Goal: Ask a question

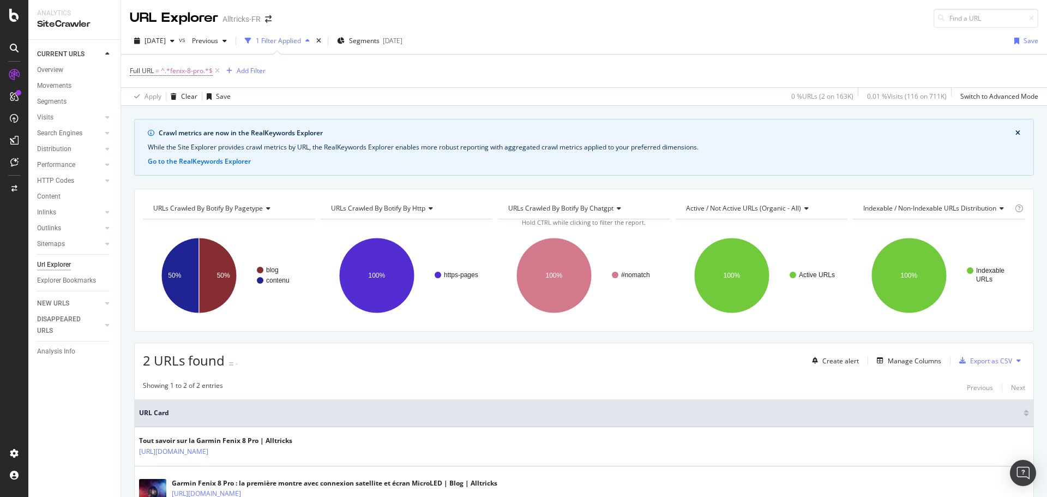
scroll to position [76, 0]
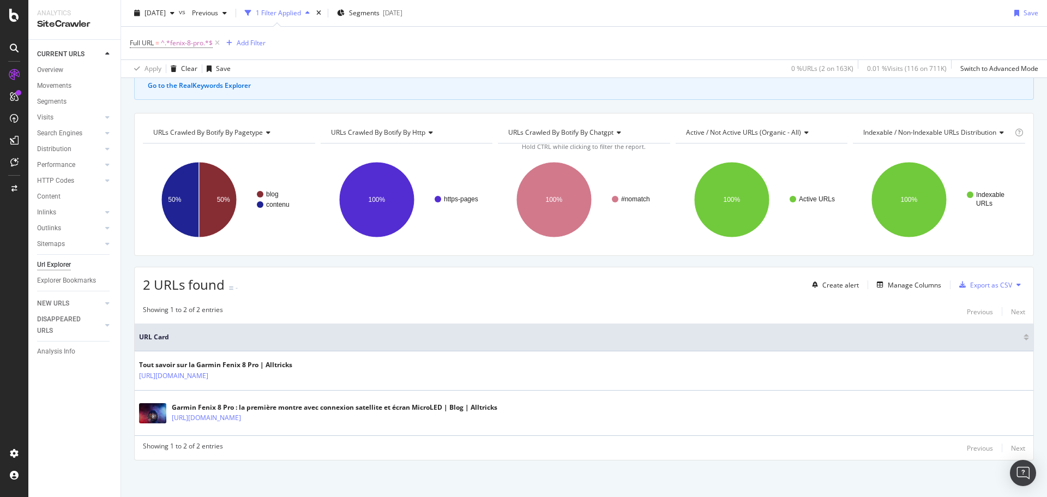
drag, startPoint x: 1036, startPoint y: 183, endPoint x: 591, endPoint y: 52, distance: 463.6
click at [591, 52] on div "Full URL = ^.*fenix-8-pro.*$ Add Filter" at bounding box center [584, 43] width 909 height 33
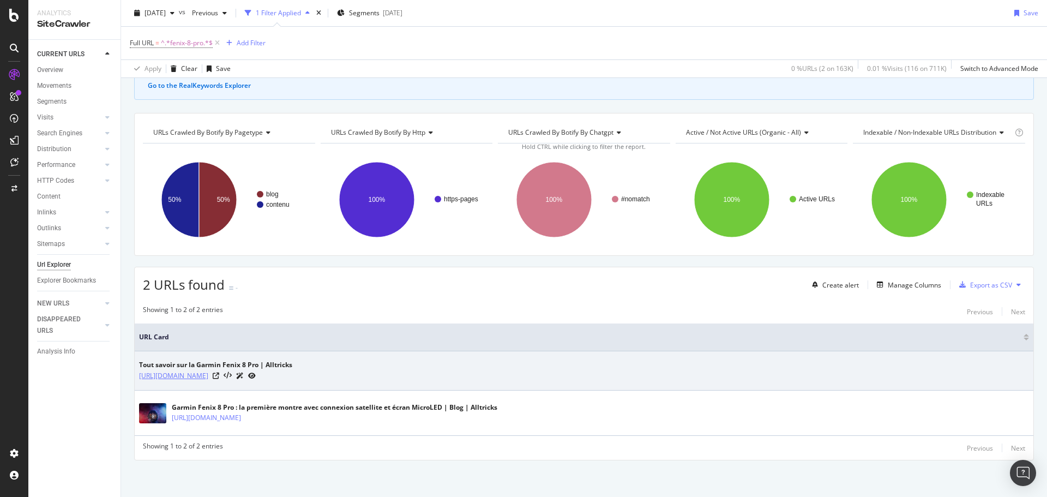
click at [208, 376] on link "[URL][DOMAIN_NAME]" at bounding box center [173, 375] width 69 height 11
click at [208, 375] on link "https://www.alltricks.fr/surl/bs-garmin-fenix-8-pro" at bounding box center [173, 375] width 69 height 11
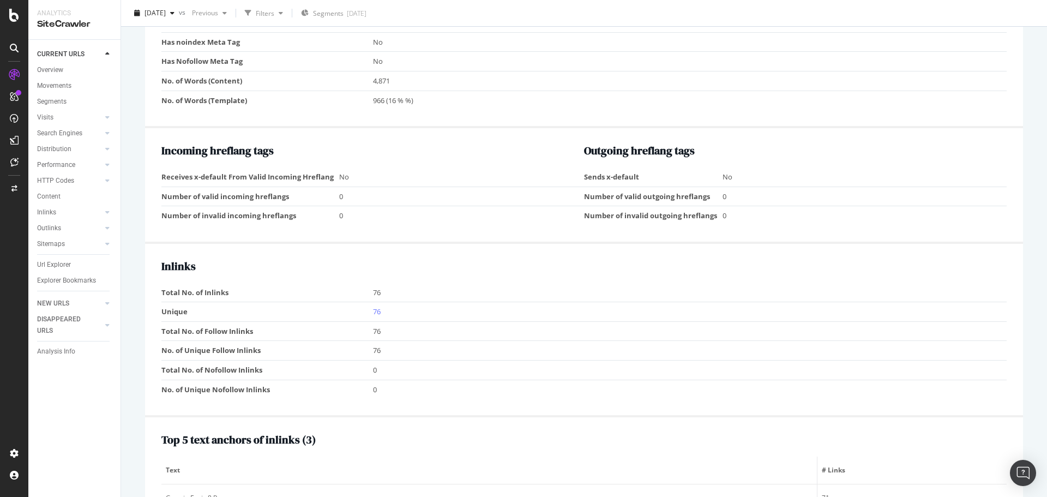
scroll to position [982, 0]
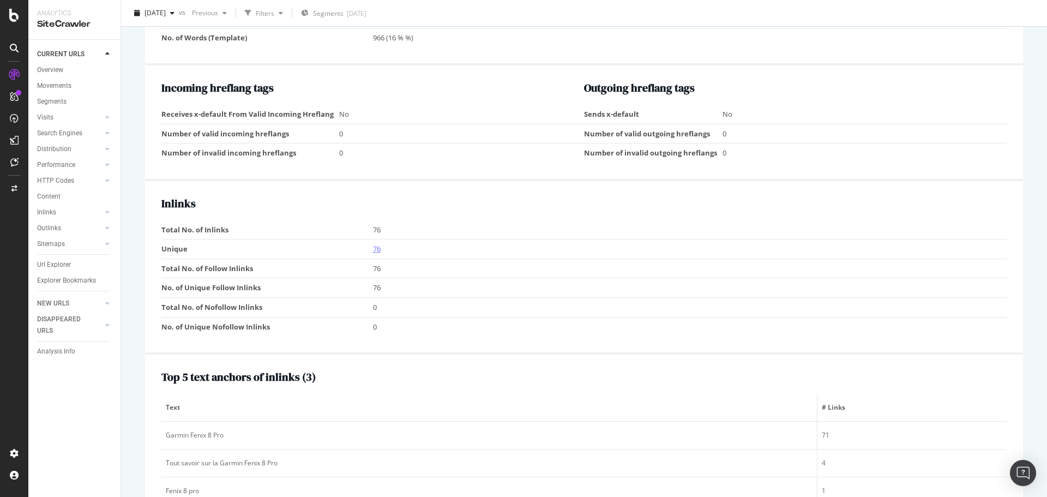
click at [378, 251] on link "76" at bounding box center [377, 249] width 8 height 10
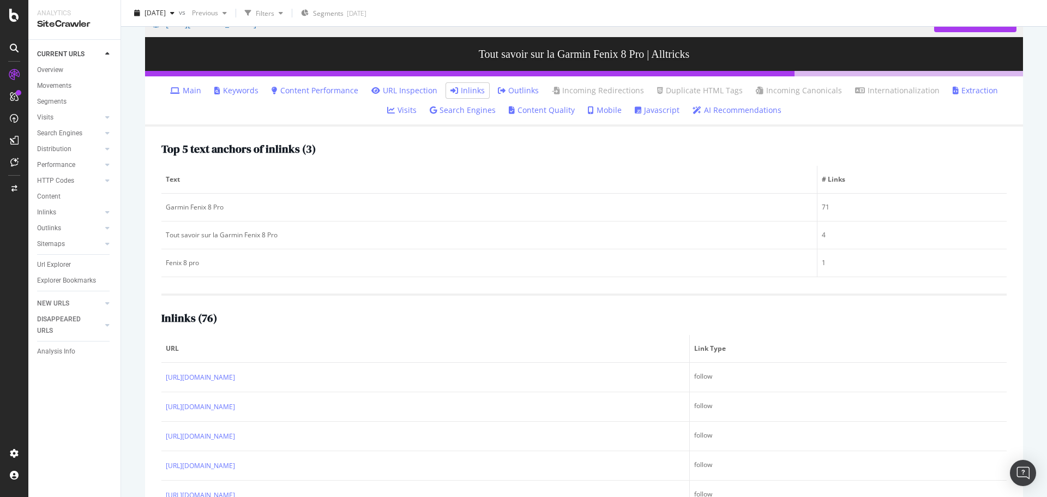
scroll to position [26, 0]
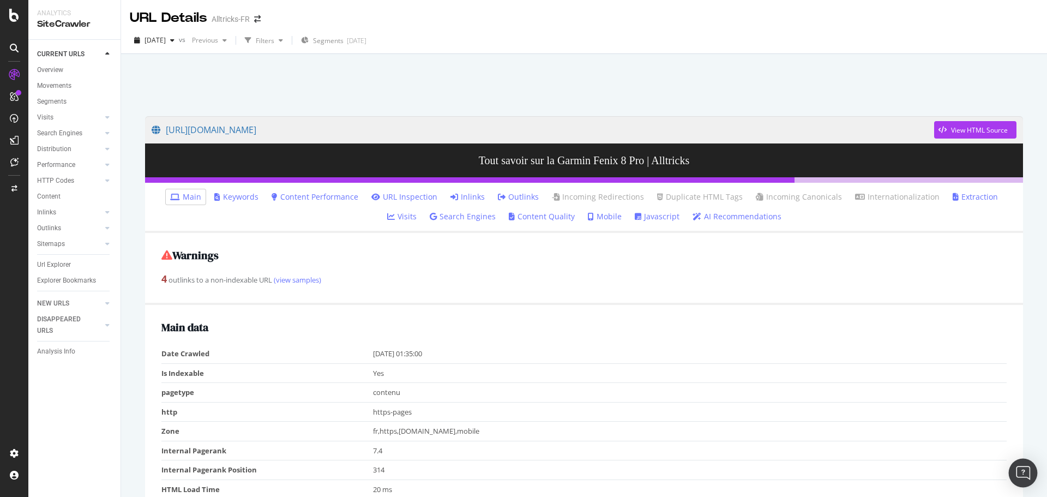
click at [1026, 471] on img "Open Intercom Messenger" at bounding box center [1023, 473] width 14 height 14
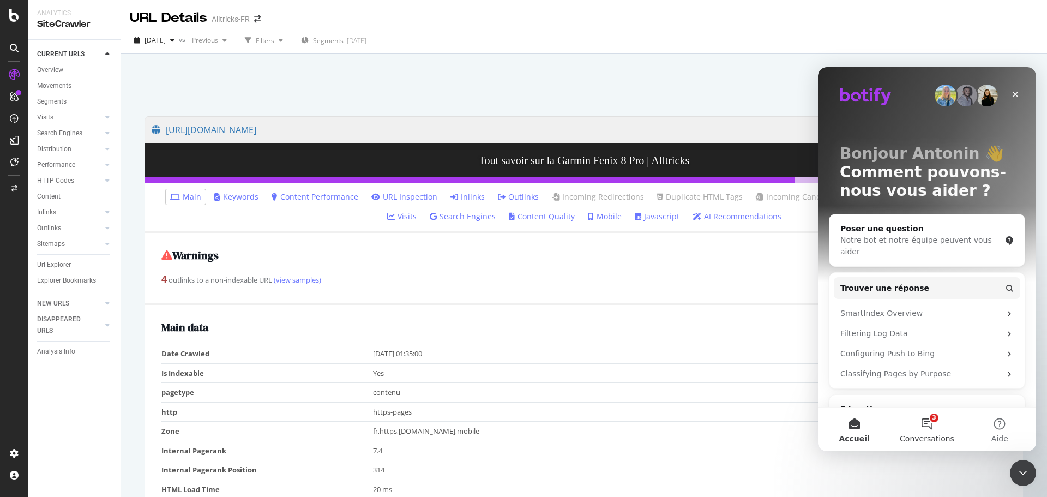
click at [942, 425] on button "3 Conversations" at bounding box center [927, 430] width 73 height 44
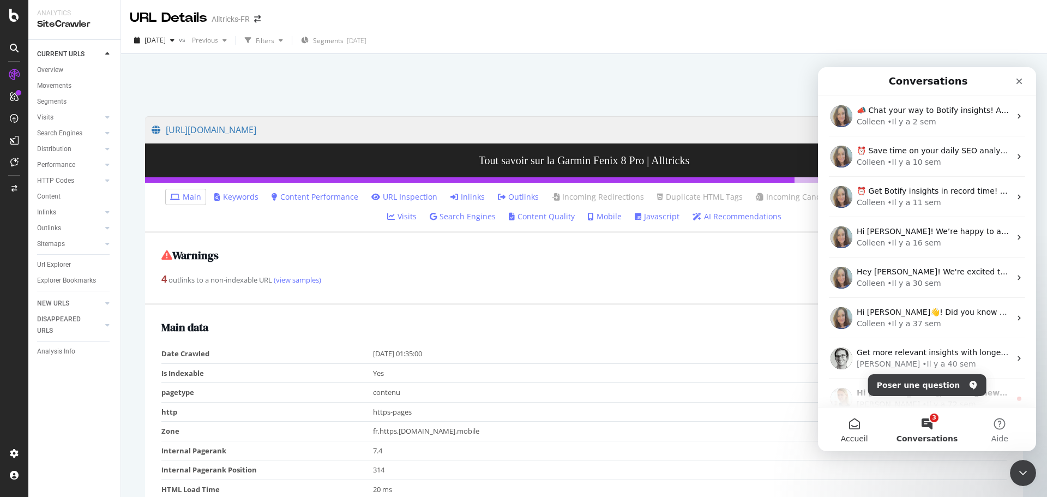
click at [847, 426] on button "Accueil" at bounding box center [854, 430] width 73 height 44
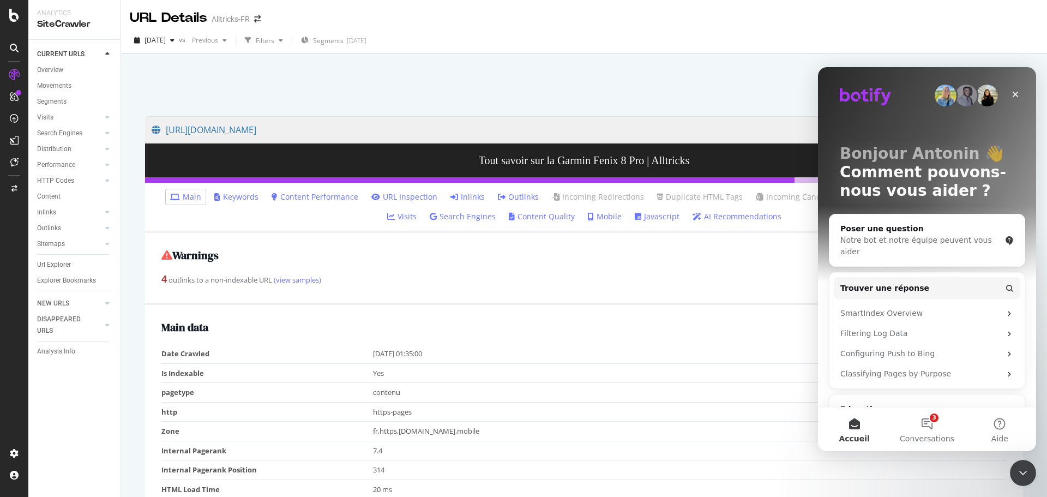
click at [573, 62] on div at bounding box center [584, 82] width 900 height 46
click at [1012, 92] on icon "Fermer" at bounding box center [1015, 94] width 9 height 9
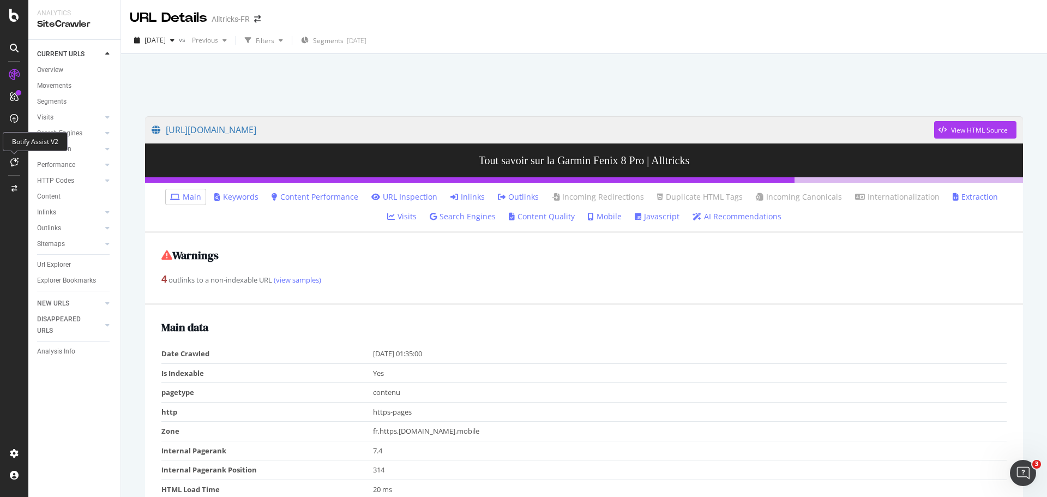
click at [17, 165] on icon at bounding box center [14, 162] width 8 height 9
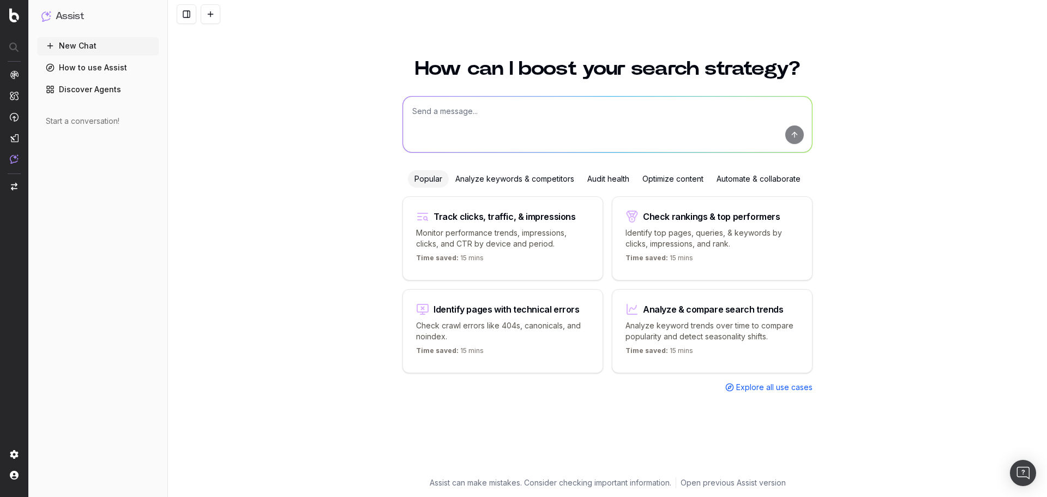
click at [526, 117] on textarea at bounding box center [607, 125] width 409 height 56
click at [459, 123] on textarea at bounding box center [607, 125] width 409 height 56
paste textarea "https://app.botify.com/alltricks/alltricks-fr/crawl/urls?analysisSlug=20251006&…"
paste textarea "[URL][DOMAIN_NAME]"
click at [732, 112] on textarea "dis moi comment est ce que je pourrai augmenter le pagerank interne de cette pa…" at bounding box center [607, 125] width 409 height 56
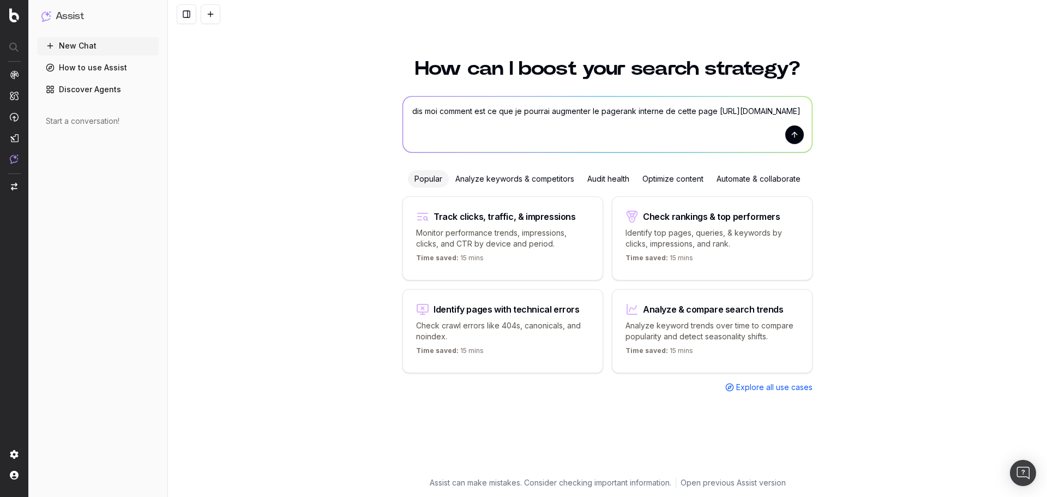
click at [668, 122] on textarea "dis moi comment est ce que je pourrai augmenter le pagerank interne de cette pa…" at bounding box center [607, 125] width 409 height 56
type textarea "dis moi comment est ce que je pourrai augmenter le pagerank interne de cette pa…"
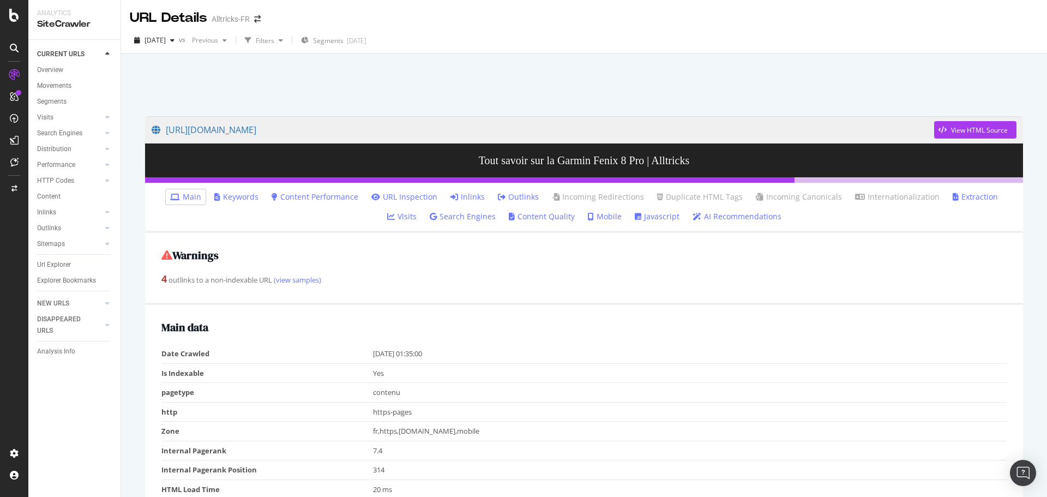
click at [280, 71] on div at bounding box center [584, 82] width 900 height 46
drag, startPoint x: 459, startPoint y: 82, endPoint x: 380, endPoint y: 136, distance: 95.8
click at [380, 136] on div "https://www.alltricks.fr/surl/bs-garmin-fenix-8-pro View HTML Source Tout savoi…" at bounding box center [584, 302] width 926 height 497
copy link "https://www.alltricks.fr/surl/bs-garmin-fenix-8-pro"
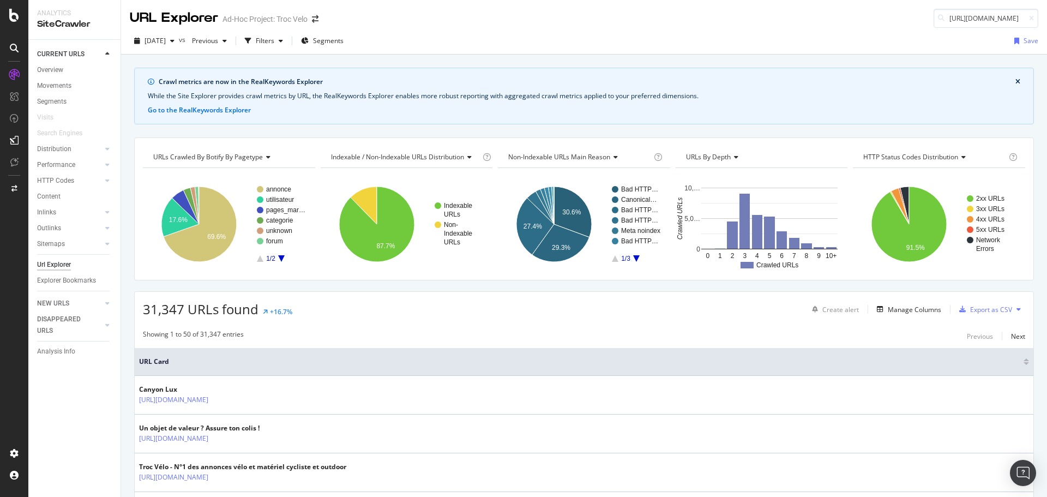
scroll to position [109, 0]
